Goal: Information Seeking & Learning: Get advice/opinions

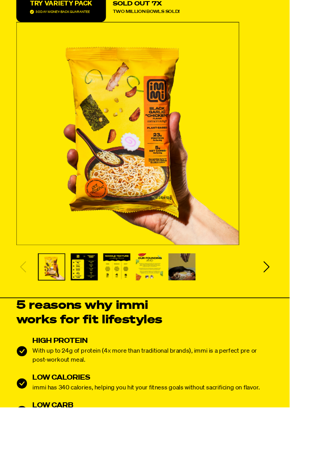
scroll to position [149, 0]
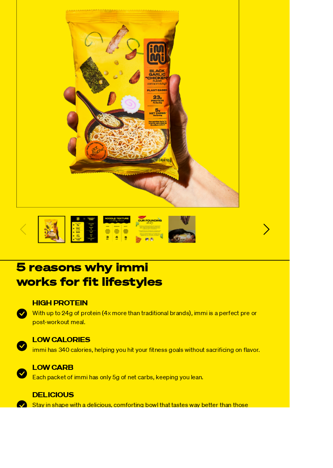
click at [313, 258] on icon "Next slide" at bounding box center [307, 263] width 16 height 16
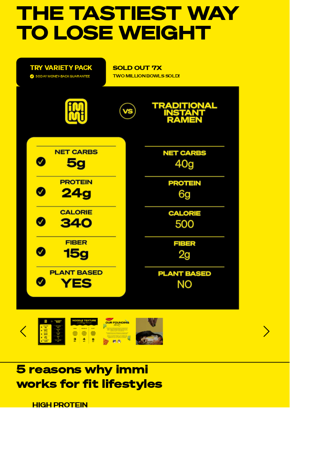
scroll to position [0, 0]
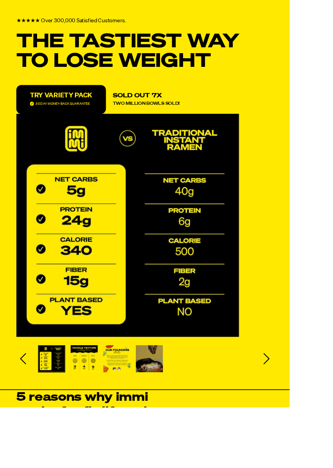
click at [306, 410] on icon "Next slide" at bounding box center [307, 412] width 16 height 16
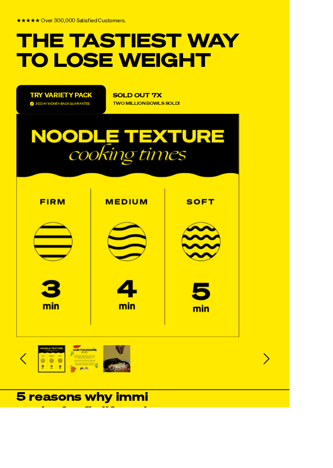
click at [304, 406] on icon "Next slide" at bounding box center [306, 412] width 7 height 13
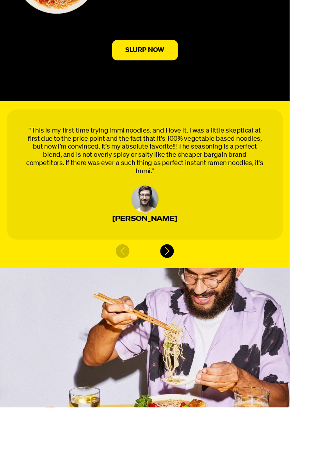
scroll to position [3362, 0]
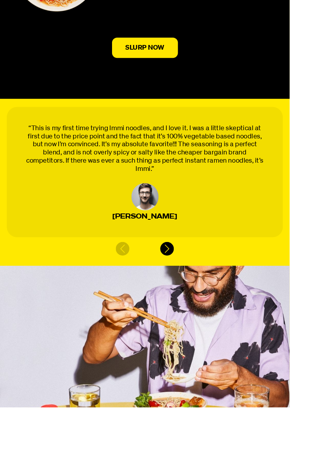
click at [196, 280] on icon "Next slide" at bounding box center [192, 286] width 12 height 12
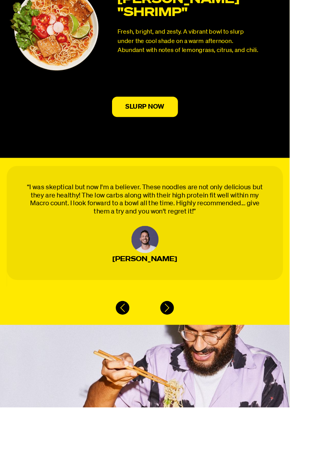
scroll to position [3279, 0]
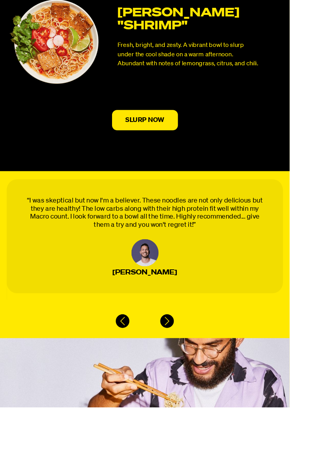
click at [195, 373] on icon "Next slide" at bounding box center [192, 369] width 12 height 12
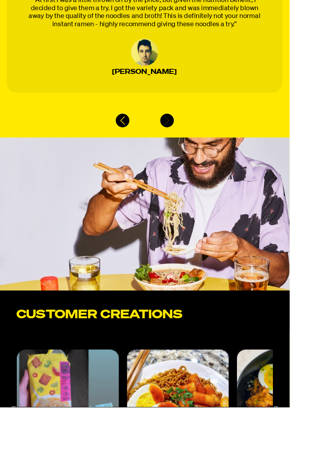
scroll to position [3511, 0]
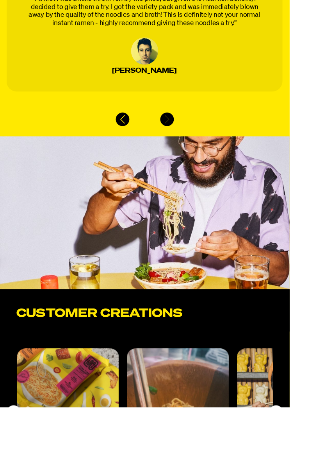
click at [317, 467] on button "Next slide" at bounding box center [318, 473] width 16 height 146
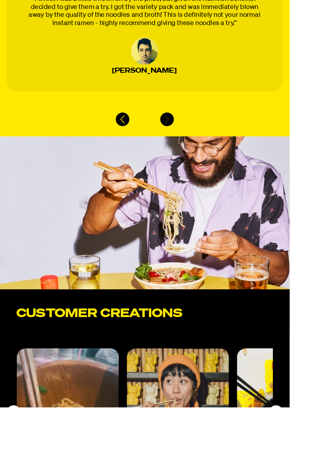
click at [318, 467] on icon "Next slide" at bounding box center [317, 474] width 9 height 9
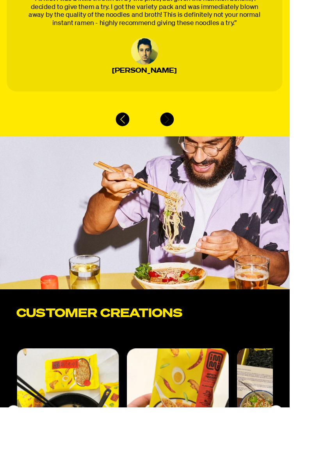
click at [320, 467] on div "Next slide" at bounding box center [318, 474] width 16 height 16
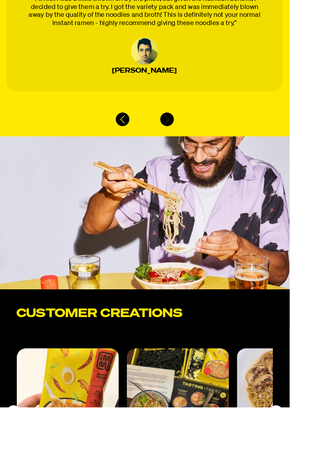
click at [320, 467] on div "Next slide" at bounding box center [318, 474] width 16 height 16
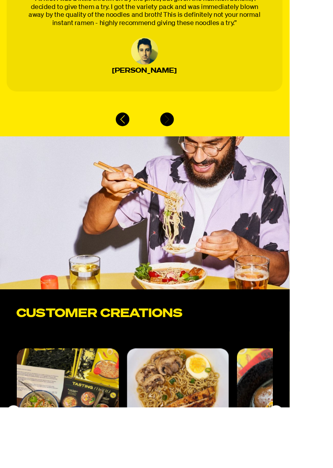
click at [320, 467] on div "Next slide" at bounding box center [318, 474] width 16 height 16
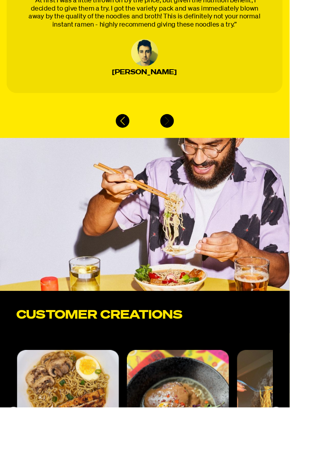
scroll to position [3509, 0]
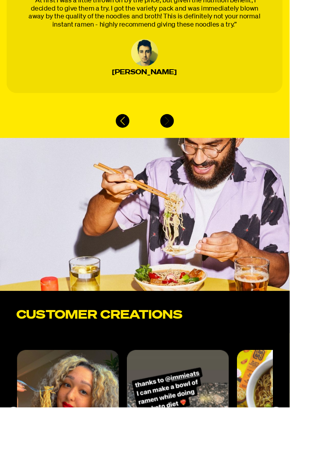
click at [323, 467] on div "Next slide" at bounding box center [318, 476] width 16 height 16
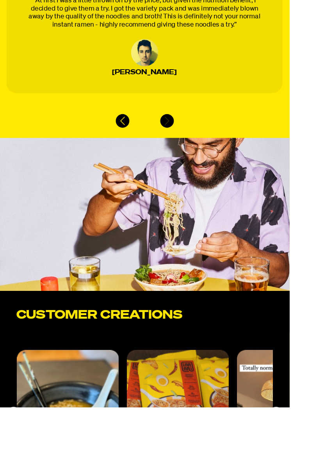
click at [319, 467] on icon "Next slide" at bounding box center [317, 476] width 9 height 9
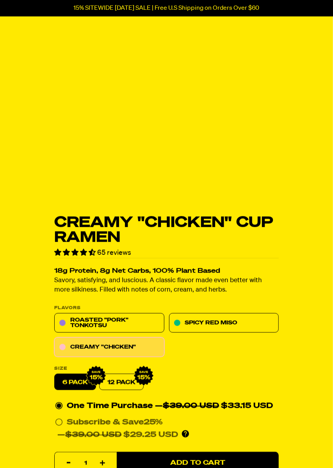
scroll to position [105, 0]
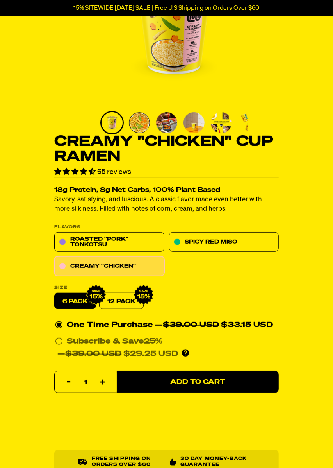
click at [75, 301] on label "6 pack" at bounding box center [75, 301] width 42 height 16
click at [55, 293] on input "6 pack" at bounding box center [54, 293] width 0 height 0
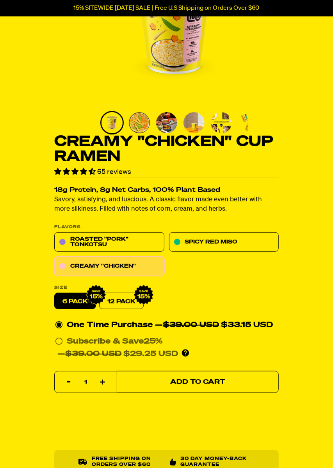
click at [218, 386] on button "Add to Cart" at bounding box center [198, 382] width 162 height 22
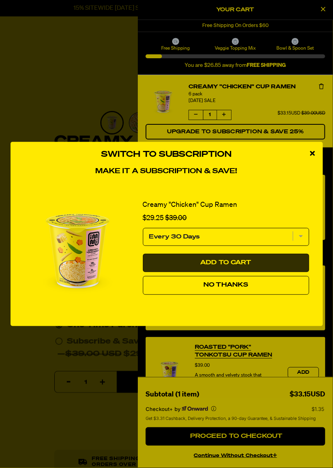
click at [245, 272] on button "Add to Cart" at bounding box center [226, 263] width 166 height 19
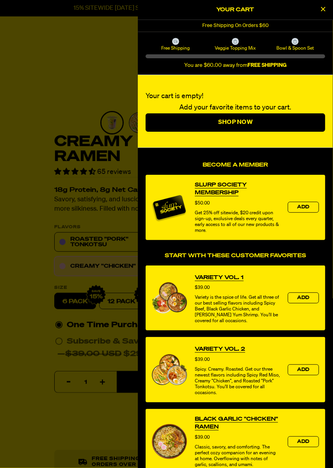
select select "Every 30 Days"
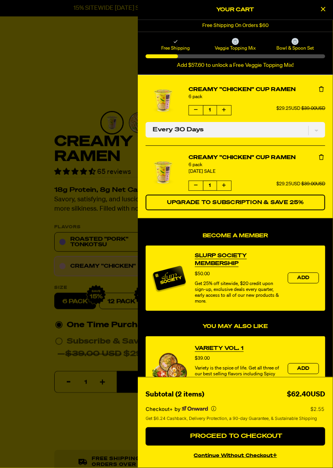
click at [324, 8] on icon "Close Cart" at bounding box center [324, 8] width 4 height 7
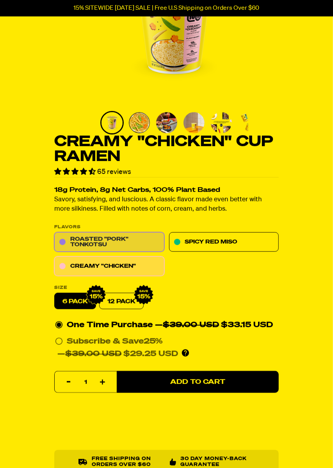
click at [96, 241] on link "Roasted "Pork" Tonkotsu" at bounding box center [109, 242] width 110 height 20
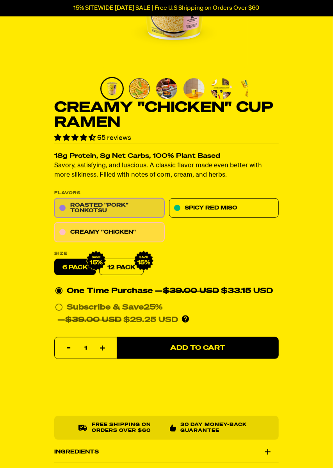
scroll to position [143, 0]
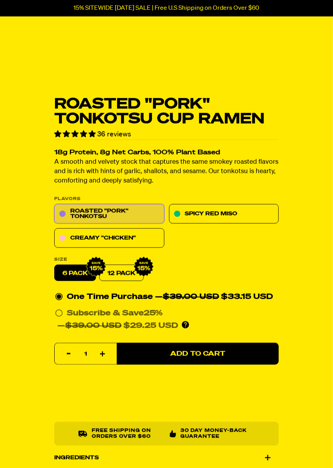
scroll to position [198, 0]
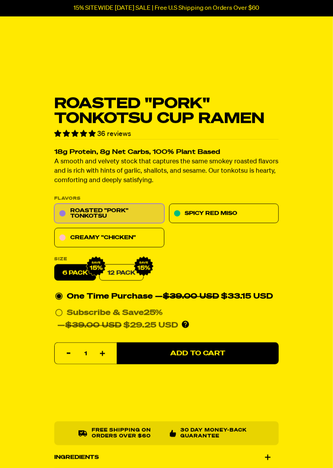
click at [118, 274] on link "12 Pack" at bounding box center [121, 272] width 45 height 16
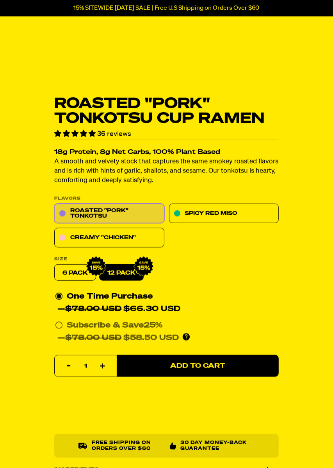
click at [80, 271] on label "6 pack" at bounding box center [75, 272] width 42 height 16
click at [55, 264] on input "6 pack" at bounding box center [54, 264] width 0 height 0
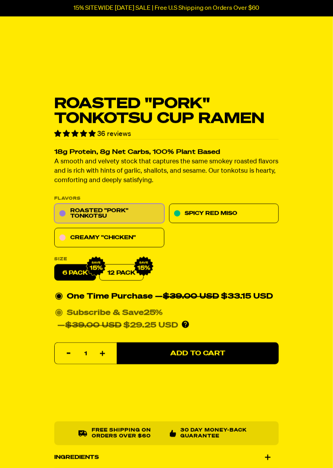
click at [57, 311] on icon at bounding box center [59, 313] width 8 height 8
click at [57, 306] on input "Subscribe & Save 25% — $39.00 USD $29.25 USD You'll receive your selected flavo…" at bounding box center [57, 306] width 5 height 0
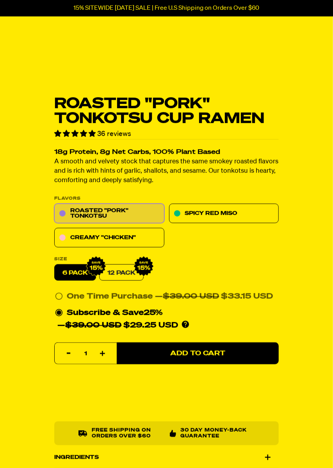
click at [123, 270] on link "12 Pack" at bounding box center [121, 272] width 45 height 16
radio input "false"
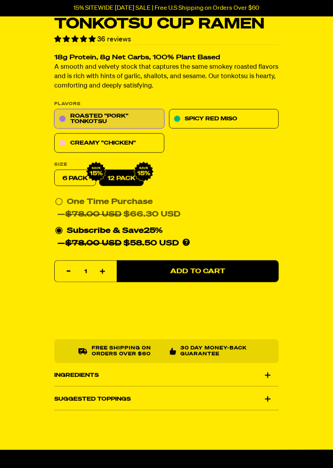
select select "Every 30 Days"
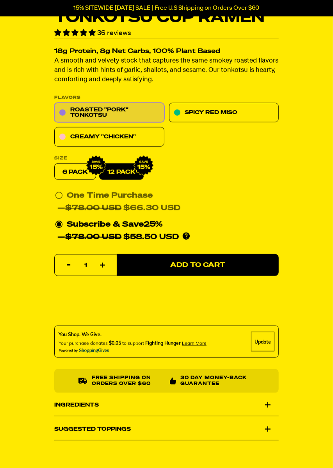
scroll to position [243, 0]
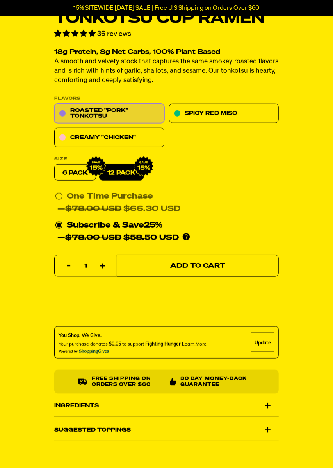
click at [201, 267] on span "Add to Cart" at bounding box center [197, 266] width 55 height 7
select select "Every 30 Days"
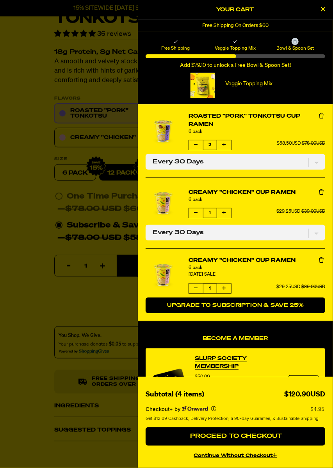
click at [258, 306] on button "Upgrade to Subscription & Save 25%" at bounding box center [236, 305] width 180 height 16
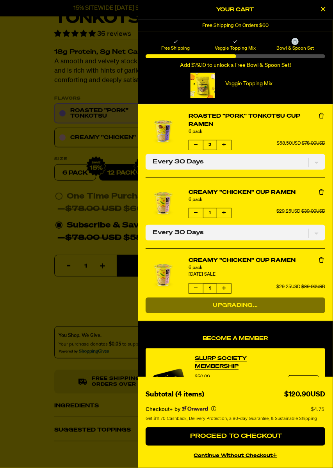
select select "Every 30 Days"
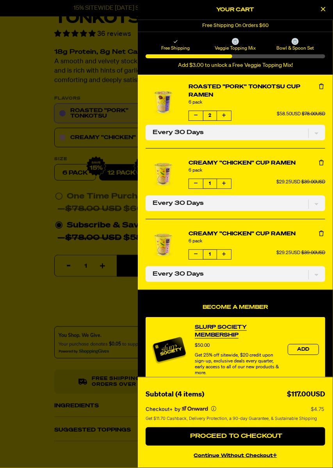
click at [320, 161] on icon "product" at bounding box center [321, 162] width 5 height 5
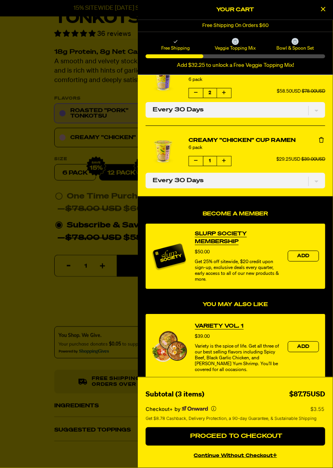
scroll to position [0, 0]
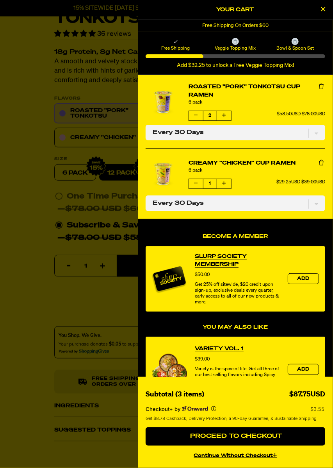
click at [195, 115] on icon "product" at bounding box center [197, 115] width 4 height 5
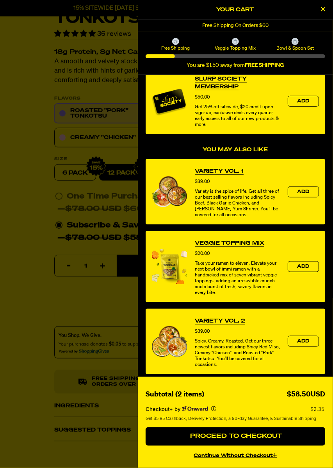
scroll to position [180, 0]
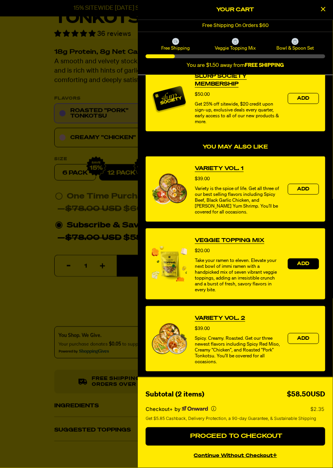
click at [307, 263] on span "Add" at bounding box center [303, 263] width 13 height 5
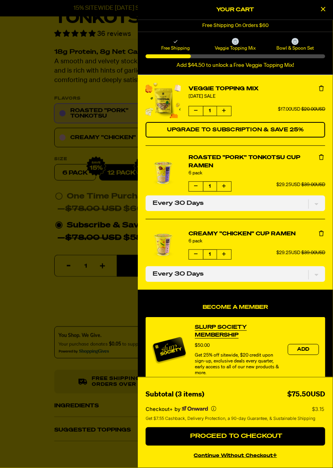
click at [229, 107] on button "Increase quantity of Veggie Topping Mix" at bounding box center [224, 110] width 14 height 9
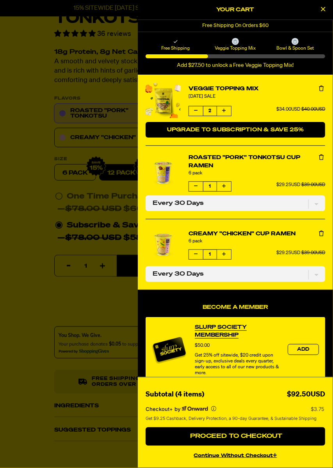
click at [291, 128] on span "Upgrade to Subscription & Save 25%" at bounding box center [235, 129] width 137 height 5
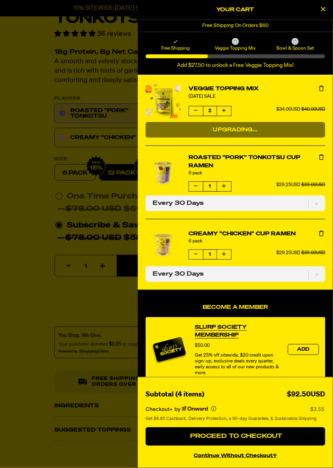
select select "Every 30 Days"
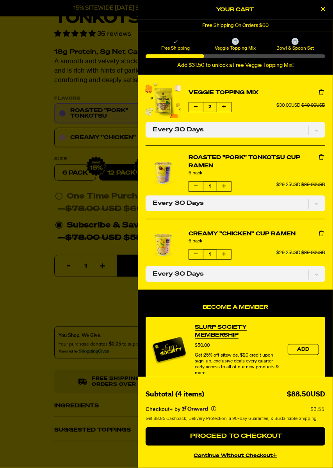
click at [242, 90] on link "Veggie Topping Mix" at bounding box center [257, 93] width 137 height 8
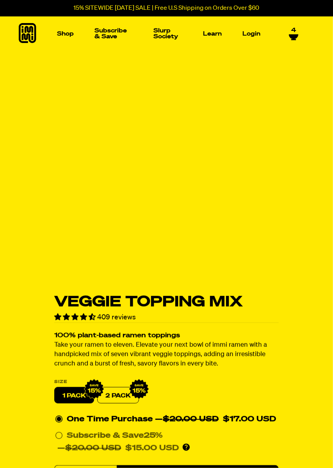
select select "Every 30 Days"
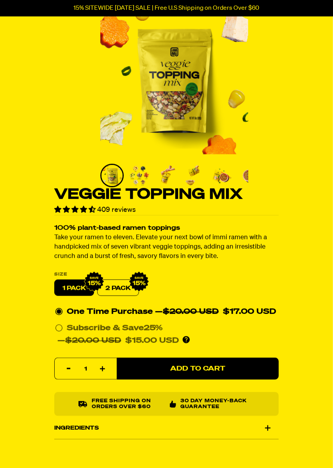
scroll to position [53, 0]
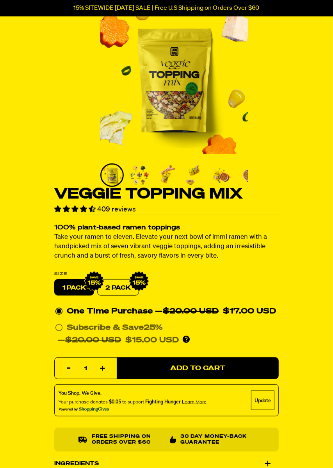
click at [267, 461] on div "Ingredients" at bounding box center [166, 463] width 225 height 22
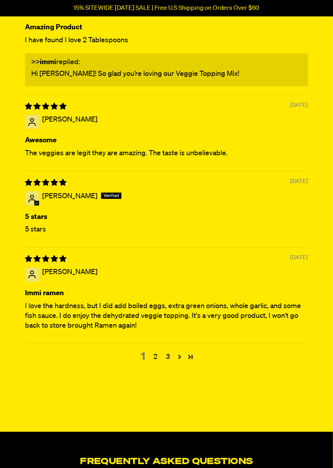
scroll to position [2271, 0]
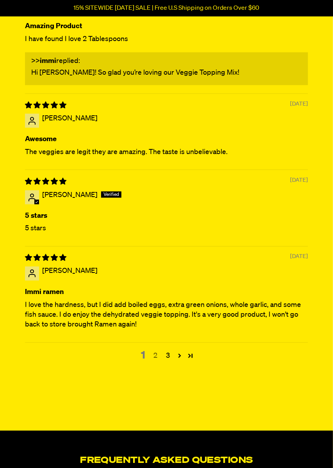
click at [158, 361] on link "2" at bounding box center [156, 356] width 13 height 10
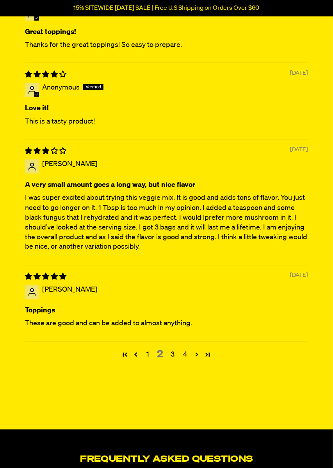
scroll to position [2256, 0]
click at [174, 360] on link "3" at bounding box center [173, 355] width 13 height 10
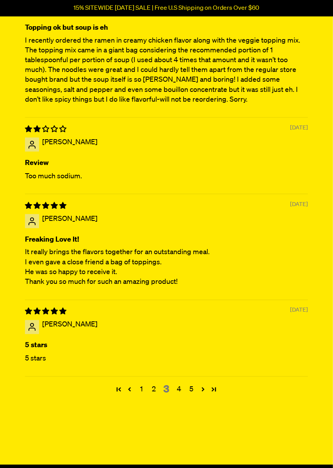
scroll to position [2251, 0]
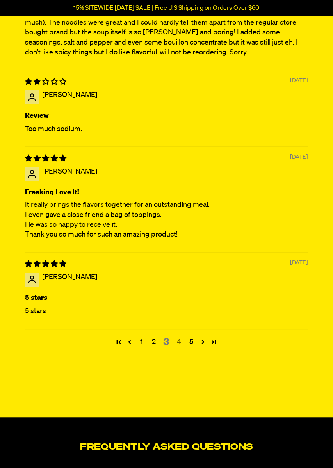
click at [181, 347] on link "4" at bounding box center [179, 342] width 13 height 10
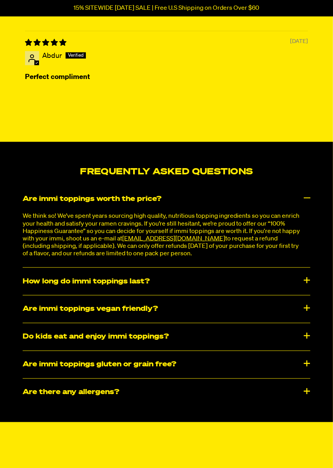
scroll to position [2184, 0]
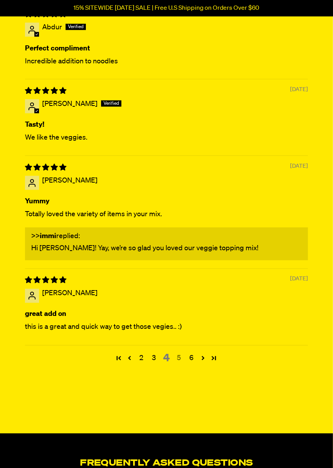
click at [180, 363] on link "5" at bounding box center [179, 358] width 13 height 10
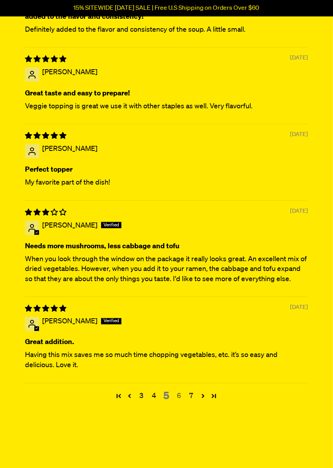
click at [180, 401] on link "6" at bounding box center [179, 396] width 13 height 10
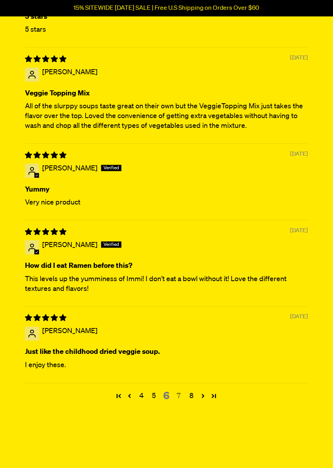
click at [182, 401] on link "7" at bounding box center [179, 396] width 13 height 10
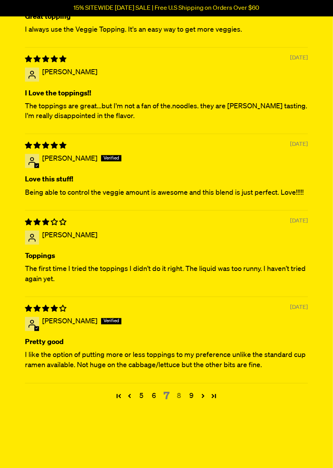
click at [182, 401] on link "8" at bounding box center [179, 396] width 13 height 10
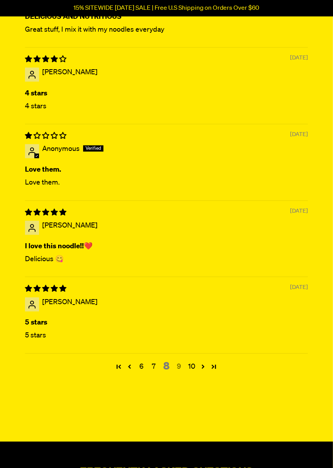
click at [180, 372] on link "9" at bounding box center [179, 367] width 13 height 10
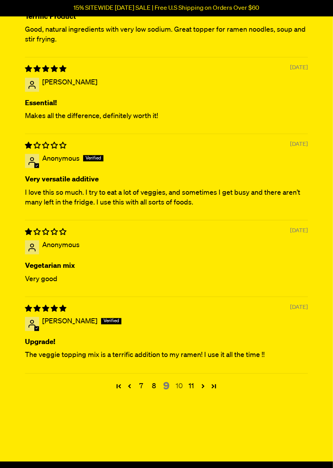
click at [181, 391] on link "10" at bounding box center [179, 386] width 13 height 10
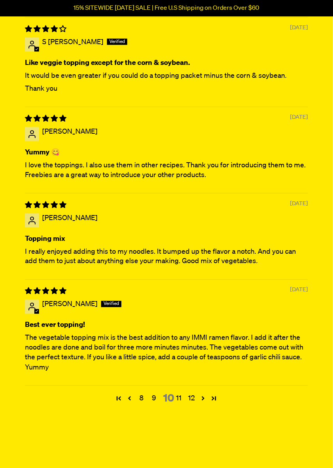
scroll to position [2245, 0]
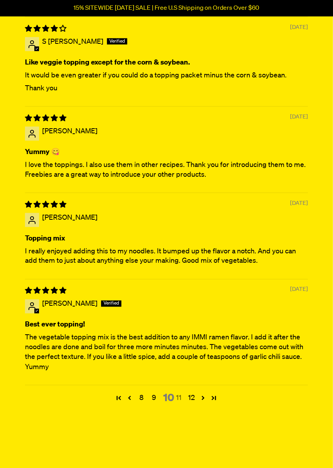
click at [180, 403] on link "11" at bounding box center [179, 398] width 13 height 10
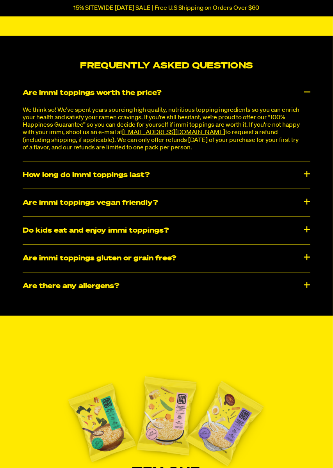
scroll to position [2184, 0]
